Goal: Entertainment & Leisure: Browse casually

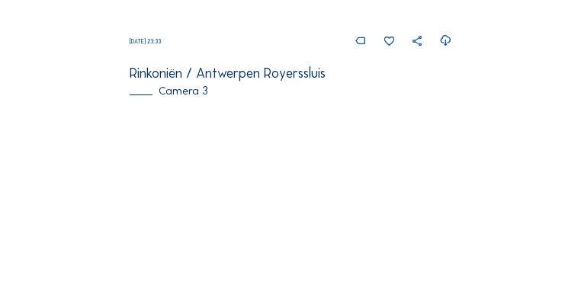
scroll to position [866, 0]
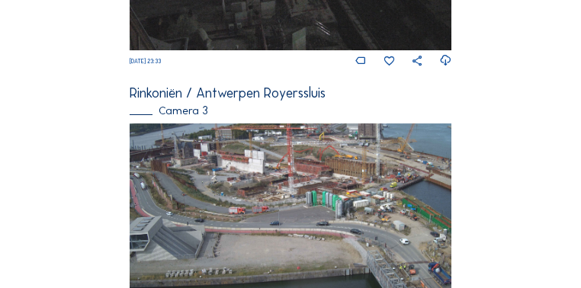
click at [397, 183] on img at bounding box center [290, 213] width 321 height 181
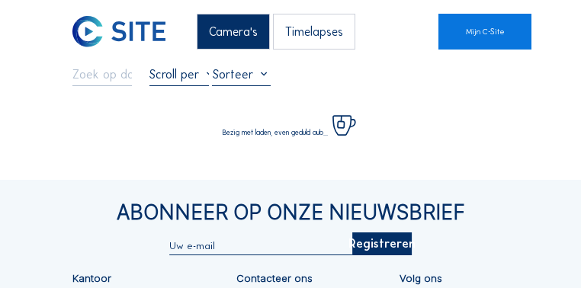
click at [370, 180] on div "Camera's Timelapses Mijn C-Site Volledig scherm Bezig met laden, even geduld au…" at bounding box center [290, 218] width 581 height 437
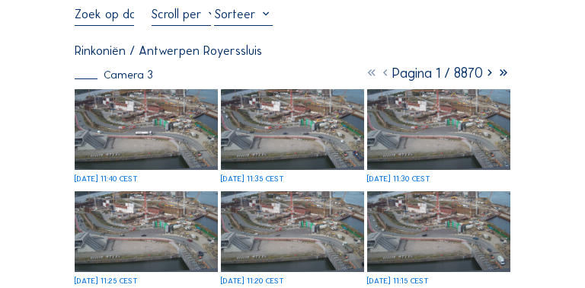
scroll to position [61, 0]
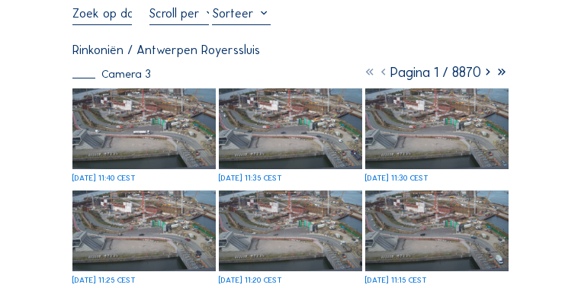
click at [178, 131] on img at bounding box center [143, 128] width 143 height 81
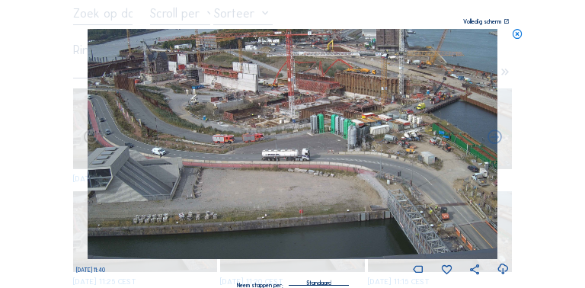
click at [506, 22] on icon at bounding box center [506, 21] width 5 height 5
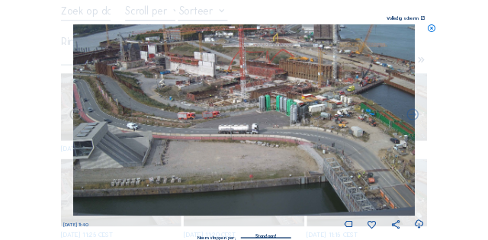
scroll to position [0, 0]
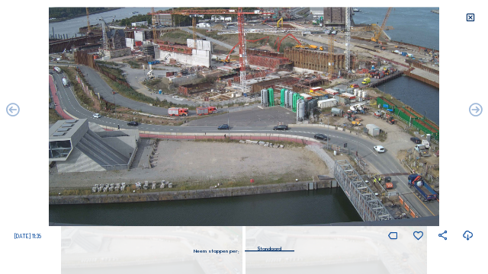
click at [471, 18] on icon at bounding box center [470, 17] width 11 height 11
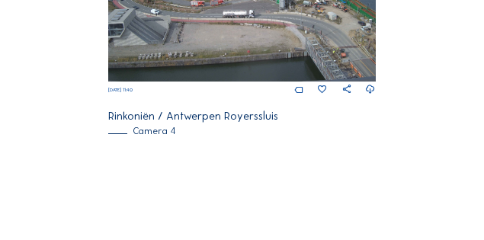
scroll to position [910, 0]
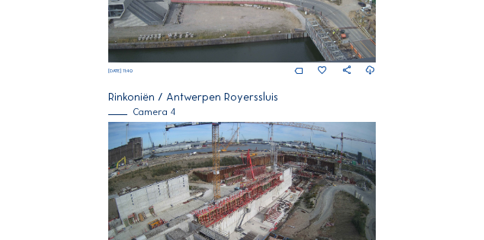
click at [267, 184] on img at bounding box center [241, 197] width 267 height 151
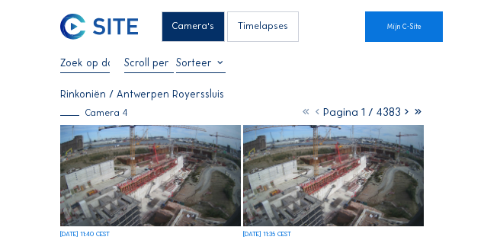
click at [213, 175] on img at bounding box center [150, 175] width 180 height 101
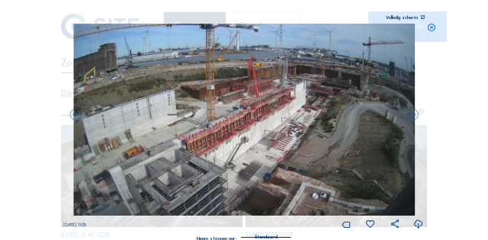
click at [421, 19] on icon at bounding box center [422, 17] width 5 height 5
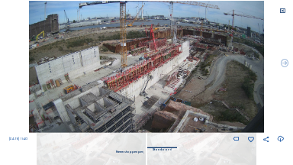
click at [198, 20] on img at bounding box center [146, 67] width 234 height 132
click at [283, 11] on icon at bounding box center [282, 11] width 6 height 6
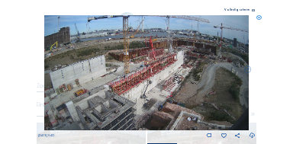
click at [258, 17] on icon at bounding box center [258, 17] width 5 height 5
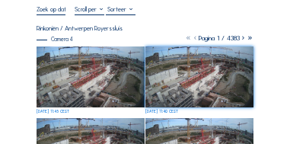
scroll to position [76, 0]
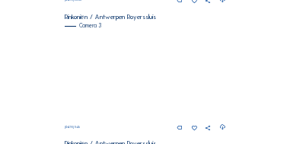
scroll to position [527, 0]
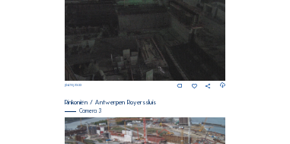
scroll to position [524, 0]
